Goal: Task Accomplishment & Management: Use online tool/utility

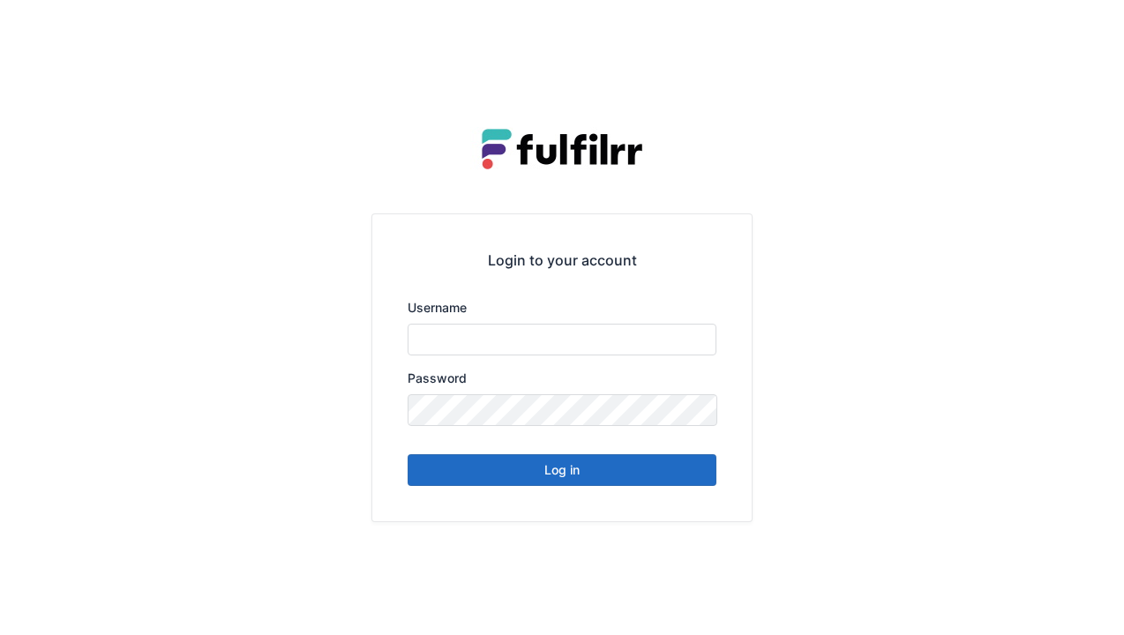
type input "******"
click at [555, 471] on button "Log in" at bounding box center [562, 470] width 309 height 32
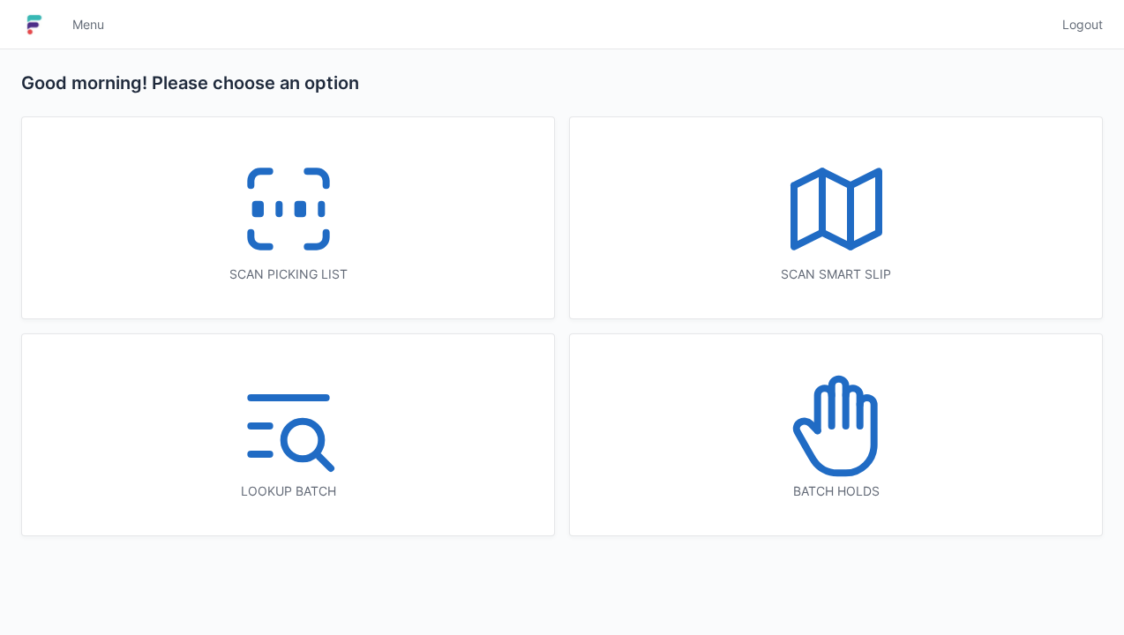
click at [317, 204] on icon at bounding box center [288, 209] width 113 height 113
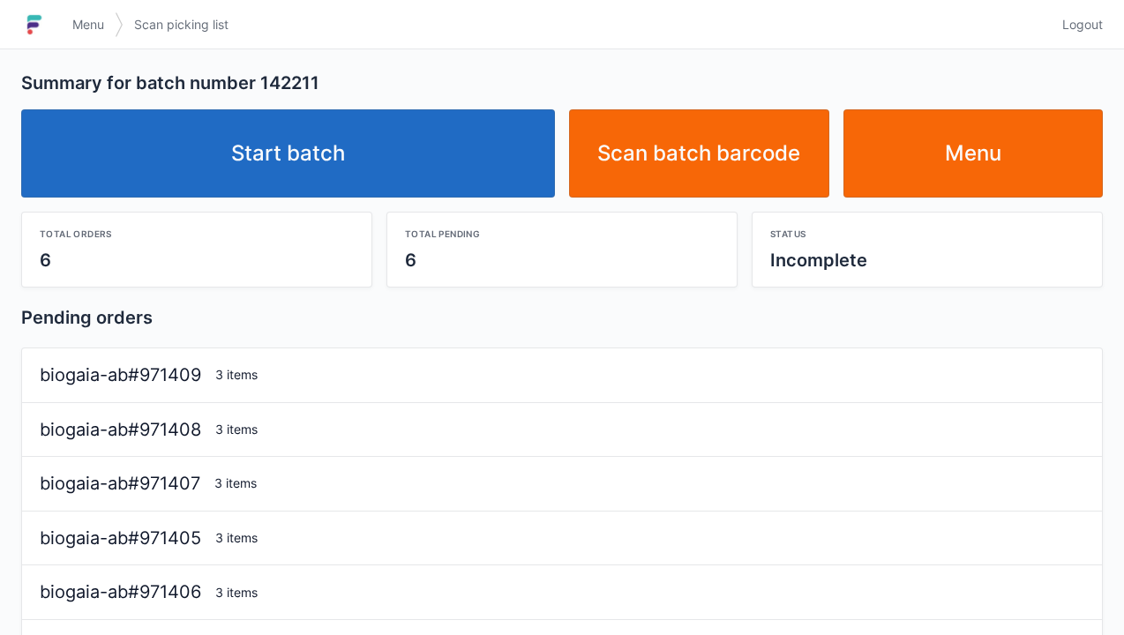
click at [379, 169] on link "Start batch" at bounding box center [288, 153] width 534 height 88
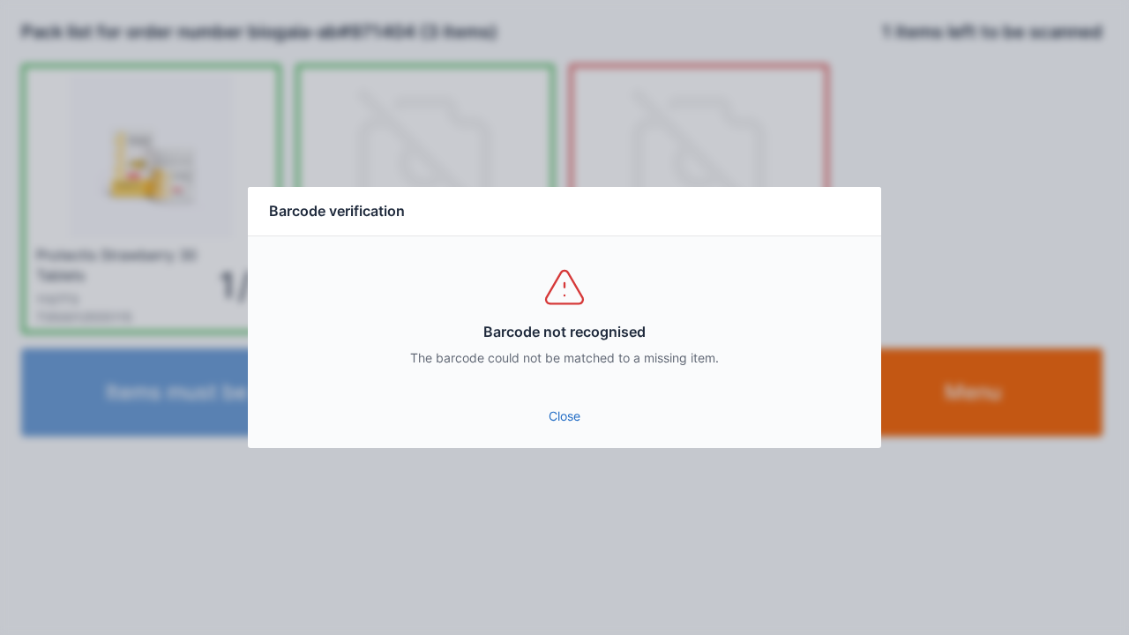
click at [561, 411] on link "Close" at bounding box center [564, 416] width 605 height 32
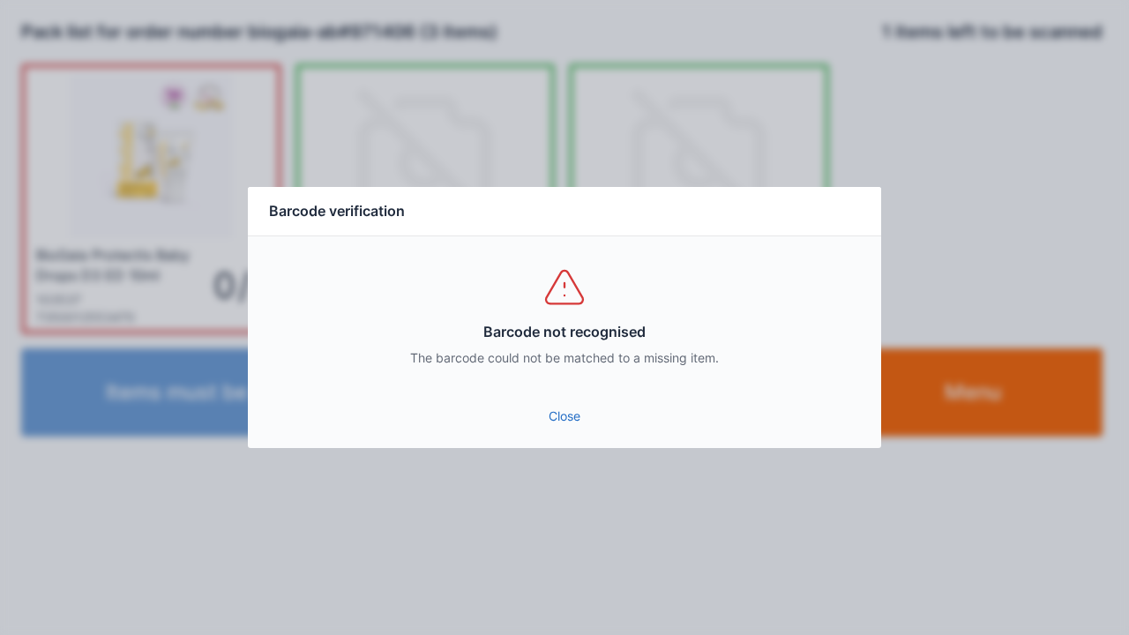
click at [565, 427] on link "Close" at bounding box center [564, 416] width 605 height 32
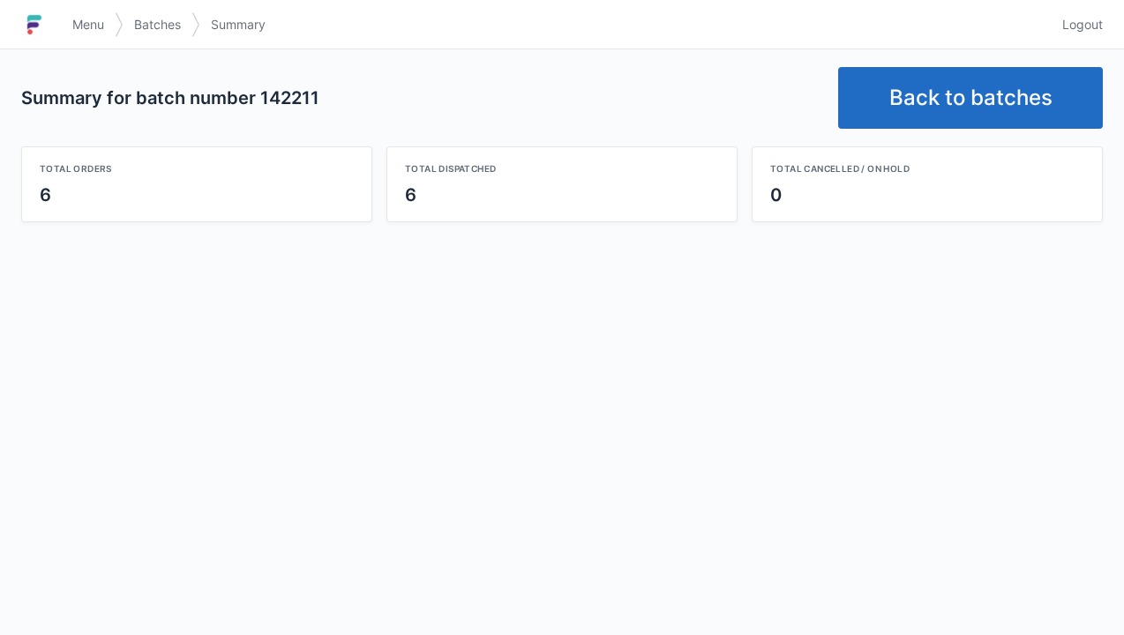
click at [1090, 12] on link "Logout" at bounding box center [1076, 25] width 51 height 32
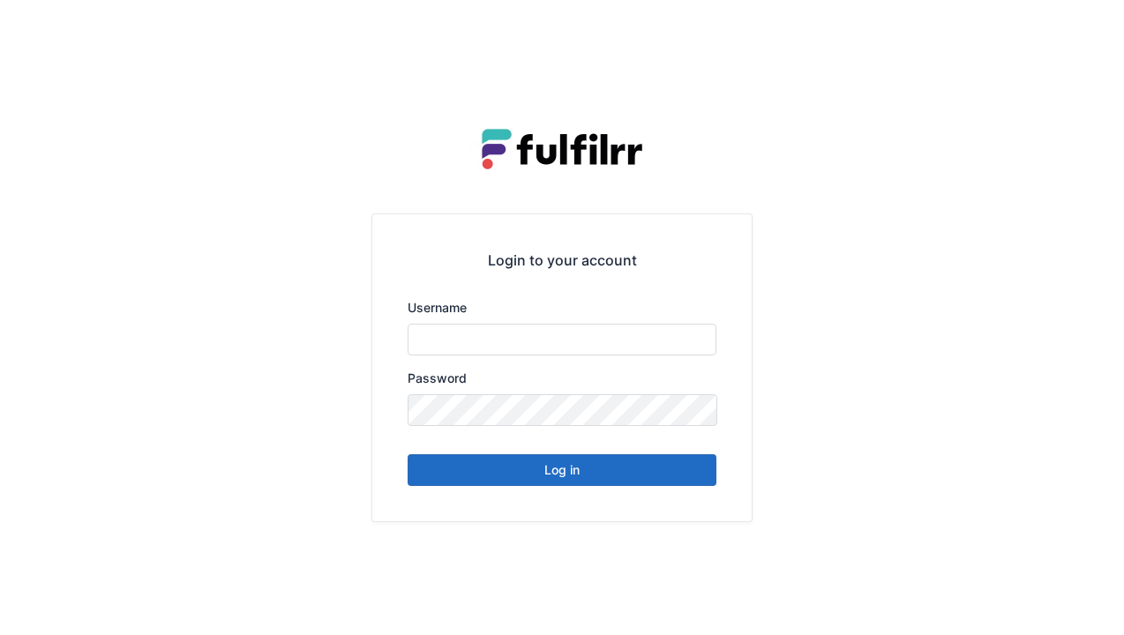
type input "******"
click at [529, 471] on button "Log in" at bounding box center [562, 470] width 309 height 32
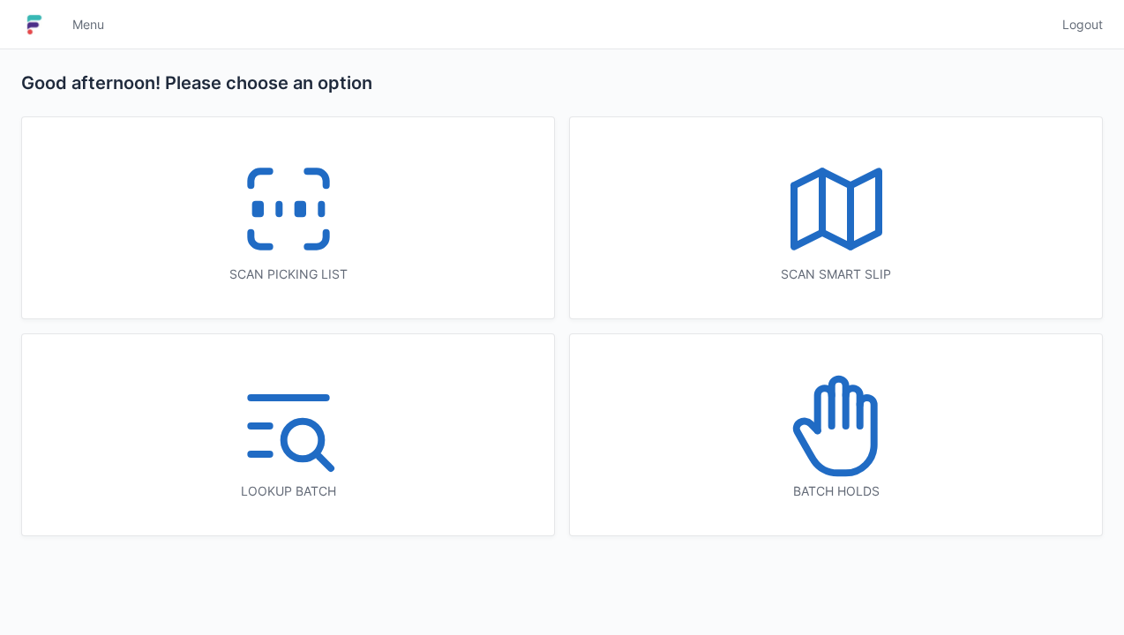
click at [298, 205] on rect at bounding box center [299, 210] width 4 height 10
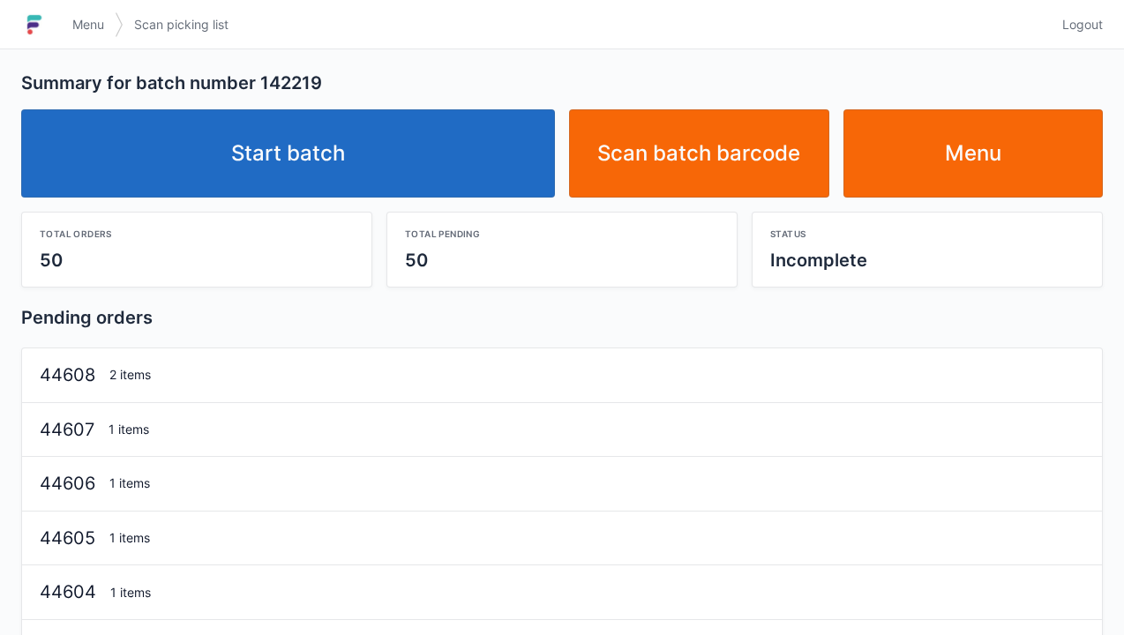
click at [375, 137] on link "Start batch" at bounding box center [288, 153] width 534 height 88
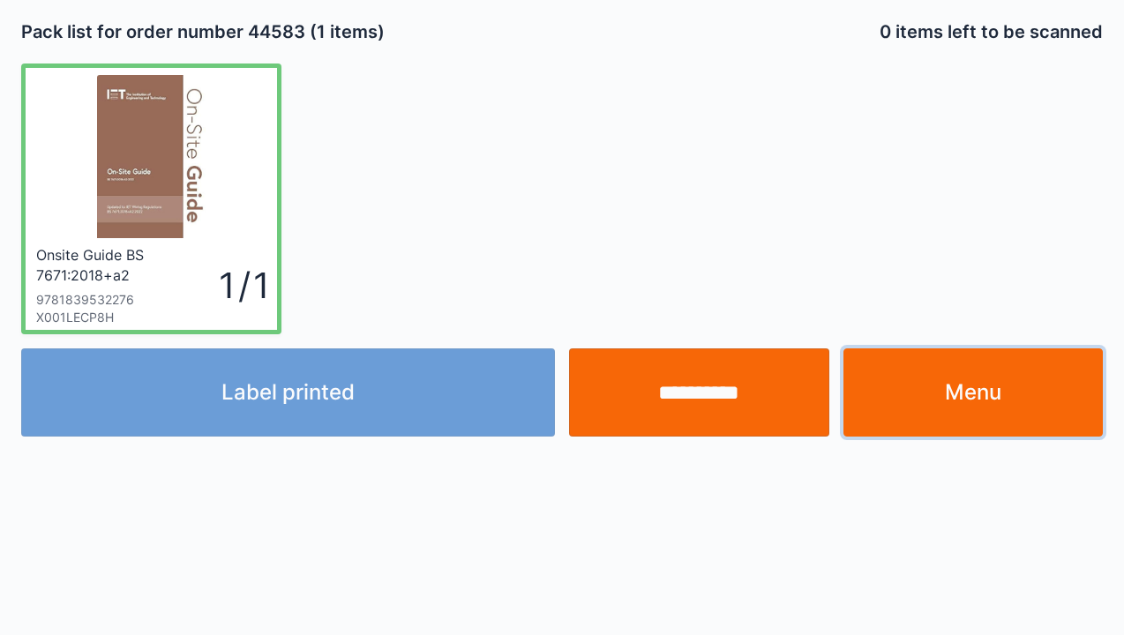
click at [999, 382] on link "Menu" at bounding box center [973, 392] width 260 height 88
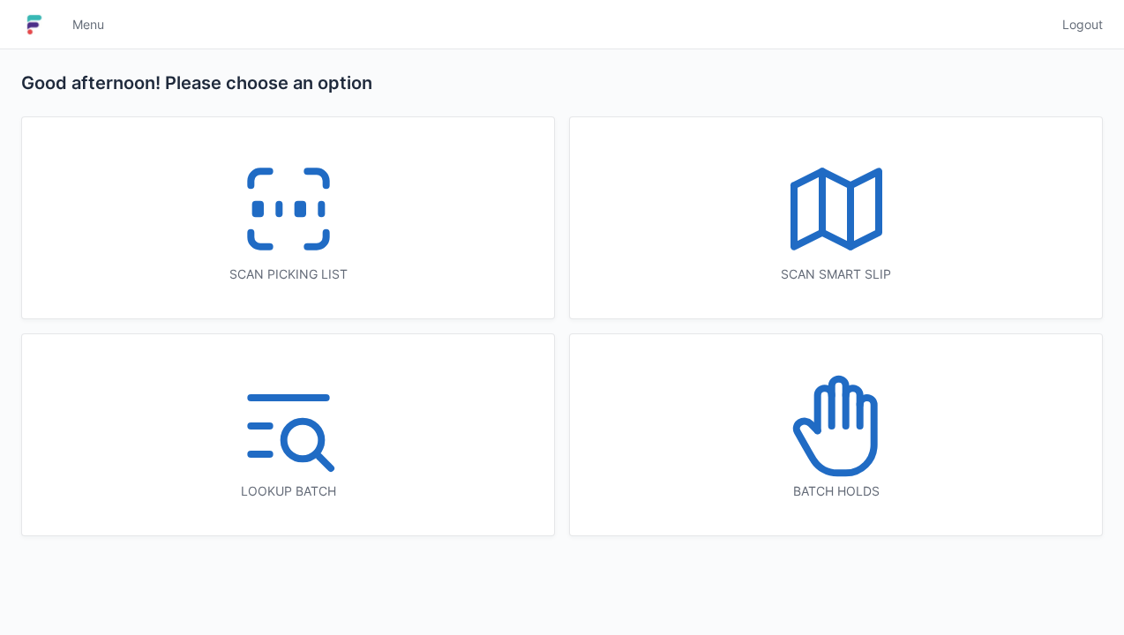
click at [319, 238] on icon at bounding box center [288, 209] width 113 height 113
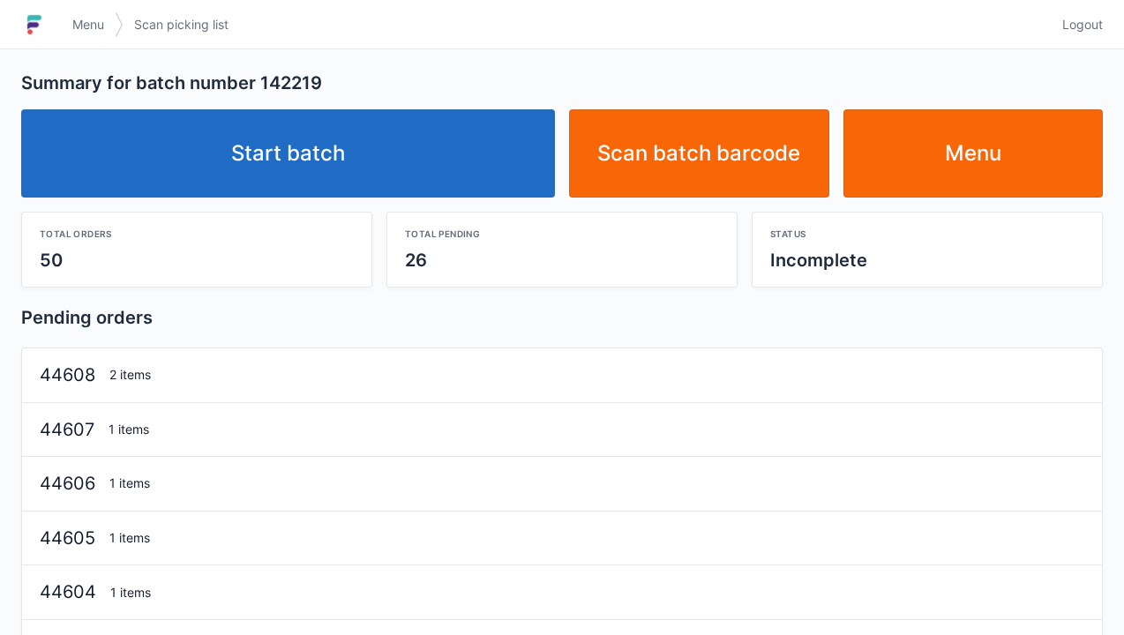
click at [439, 158] on link "Start batch" at bounding box center [288, 153] width 534 height 88
